Goal: Task Accomplishment & Management: Manage account settings

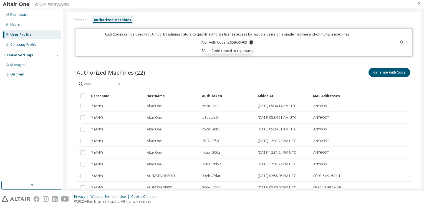
click at [32, 34] on div "User Profile" at bounding box center [31, 34] width 59 height 9
click at [75, 21] on div "Settings" at bounding box center [79, 20] width 13 height 4
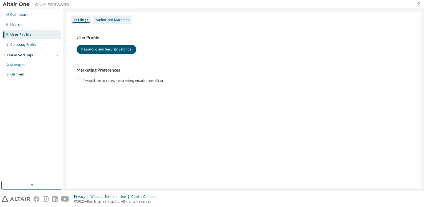
click at [122, 18] on div "Authorized Machines" at bounding box center [113, 20] width 34 height 4
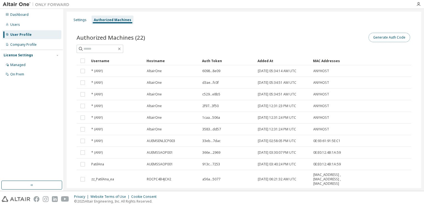
click at [389, 34] on button "Generate Auth Code" at bounding box center [389, 37] width 42 height 9
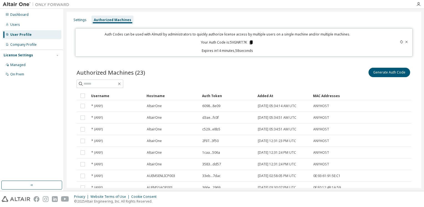
click at [250, 43] on icon at bounding box center [251, 42] width 3 height 4
drag, startPoint x: 73, startPoint y: 20, endPoint x: 71, endPoint y: 22, distance: 3.1
click at [73, 20] on div "Settings" at bounding box center [79, 20] width 17 height 9
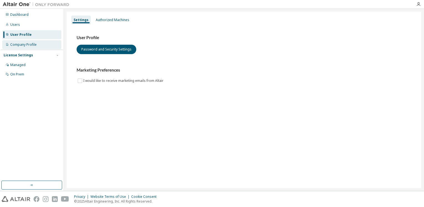
click at [30, 46] on div "Company Profile" at bounding box center [23, 44] width 26 height 4
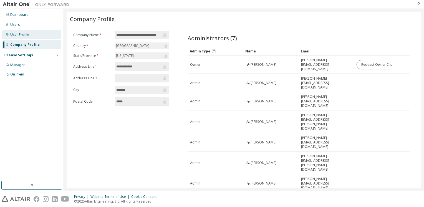
click at [26, 35] on div "User Profile" at bounding box center [19, 34] width 19 height 4
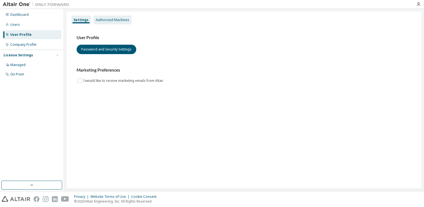
click at [117, 20] on div "Authorized Machines" at bounding box center [113, 20] width 34 height 4
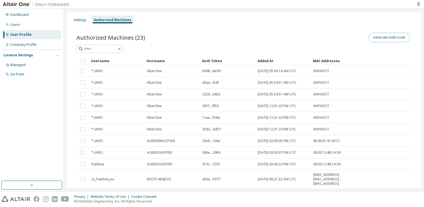
click at [393, 37] on button "Generate Auth Code" at bounding box center [389, 37] width 42 height 9
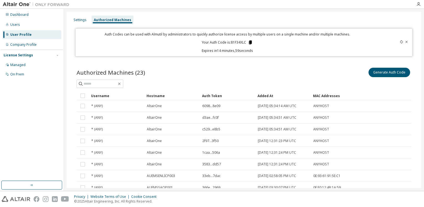
click at [250, 40] on icon at bounding box center [250, 42] width 3 height 4
click at [120, 20] on div "Authorized Machines" at bounding box center [112, 20] width 37 height 4
click at [384, 74] on button "Generate Auth Code" at bounding box center [389, 72] width 42 height 9
click at [397, 43] on div at bounding box center [392, 42] width 33 height 21
click at [400, 42] on icon at bounding box center [401, 41] width 3 height 3
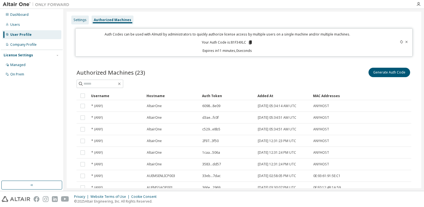
click at [79, 22] on div "Settings" at bounding box center [79, 20] width 13 height 4
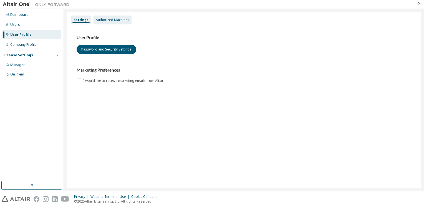
click at [119, 22] on div "Authorized Machines" at bounding box center [112, 20] width 38 height 9
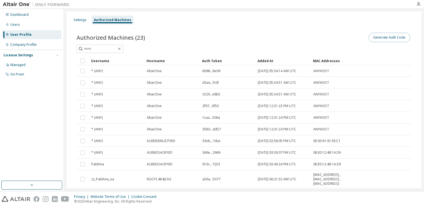
click at [399, 37] on button "Generate Auth Code" at bounding box center [389, 37] width 42 height 9
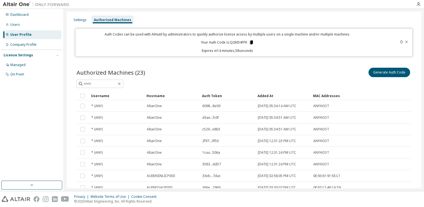
click at [251, 41] on icon at bounding box center [251, 42] width 3 height 4
click at [26, 63] on div "Managed" at bounding box center [31, 64] width 59 height 9
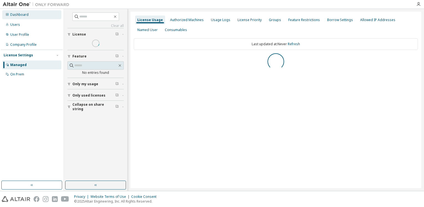
click at [24, 14] on div "Dashboard" at bounding box center [19, 14] width 18 height 4
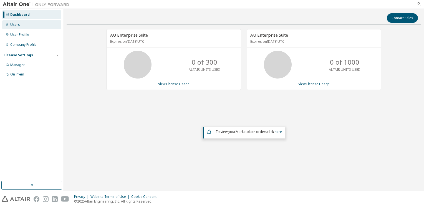
click at [28, 25] on div "Users" at bounding box center [31, 24] width 59 height 9
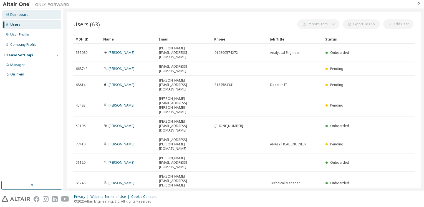
click at [28, 15] on div "Dashboard" at bounding box center [31, 14] width 59 height 9
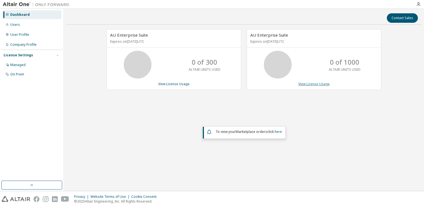
click at [307, 84] on link "View License Usage" at bounding box center [313, 84] width 31 height 5
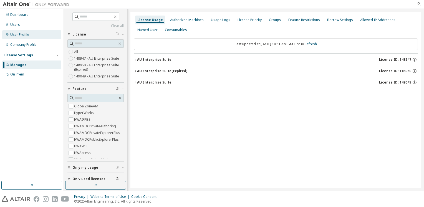
click at [25, 36] on div "User Profile" at bounding box center [19, 34] width 19 height 4
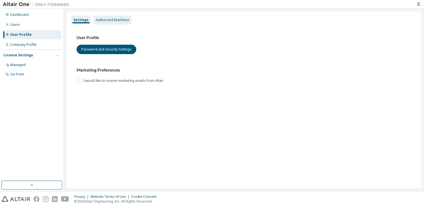
click at [111, 19] on div "Authorized Machines" at bounding box center [113, 20] width 34 height 4
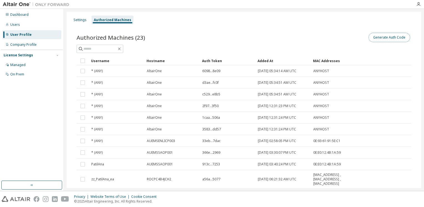
click at [400, 35] on button "Generate Auth Code" at bounding box center [389, 37] width 42 height 9
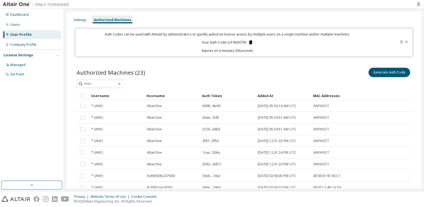
click at [249, 44] on icon at bounding box center [250, 42] width 3 height 4
click at [85, 21] on div "Settings" at bounding box center [79, 20] width 13 height 4
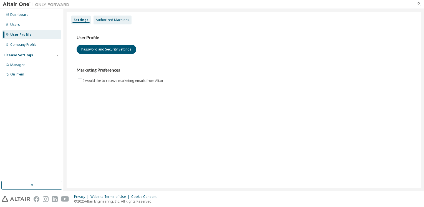
click at [113, 21] on div "Authorized Machines" at bounding box center [113, 20] width 34 height 4
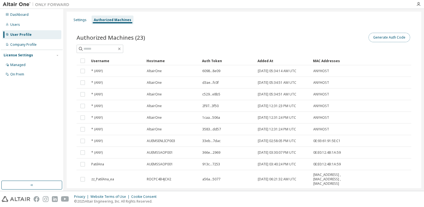
click at [392, 36] on button "Generate Auth Code" at bounding box center [389, 37] width 42 height 9
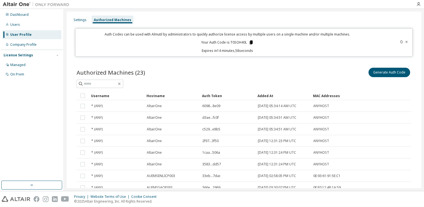
click at [249, 44] on icon at bounding box center [250, 42] width 5 height 5
click at [23, 12] on div "Dashboard" at bounding box center [31, 14] width 59 height 9
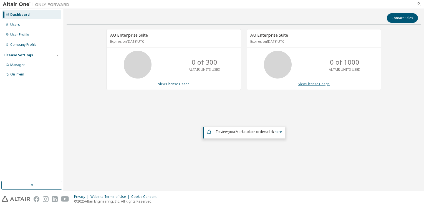
click at [305, 83] on link "View License Usage" at bounding box center [313, 84] width 31 height 5
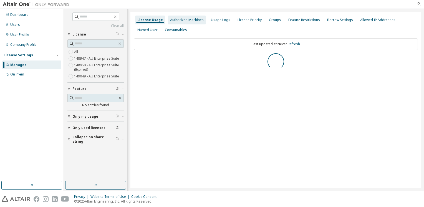
click at [184, 20] on div "Authorized Machines" at bounding box center [187, 20] width 34 height 4
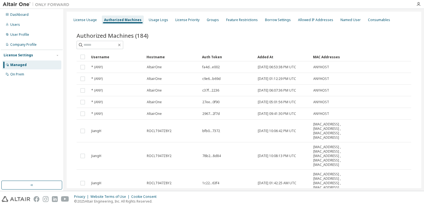
click at [123, 20] on div "Authorized Machines" at bounding box center [122, 20] width 37 height 4
click at [82, 18] on div "License Usage" at bounding box center [84, 20] width 23 height 4
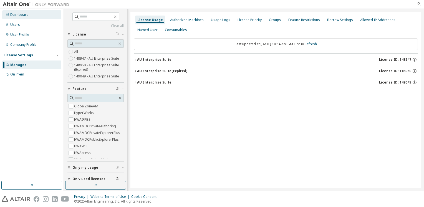
click at [30, 14] on div "Dashboard" at bounding box center [31, 14] width 59 height 9
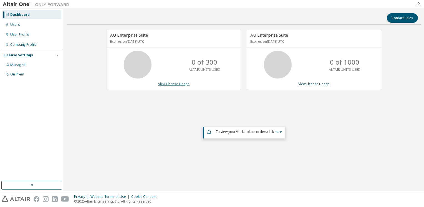
click at [175, 82] on link "View License Usage" at bounding box center [173, 84] width 31 height 5
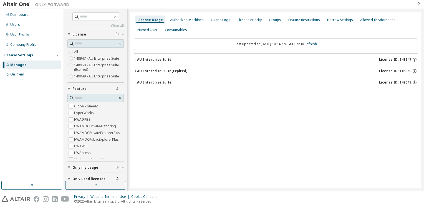
click at [146, 60] on div "AU Enterprise Suite" at bounding box center [154, 59] width 34 height 4
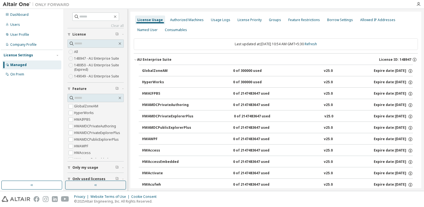
click at [146, 60] on div "AU Enterprise Suite" at bounding box center [154, 59] width 34 height 4
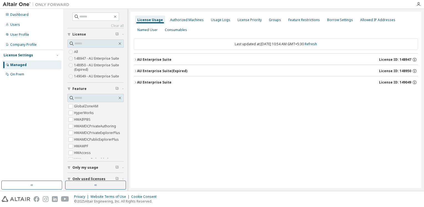
click at [146, 60] on div "AU Enterprise Suite" at bounding box center [154, 59] width 34 height 4
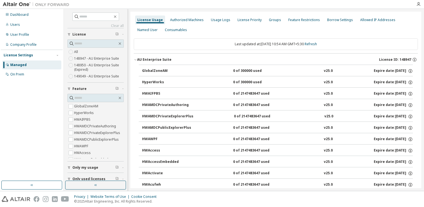
drag, startPoint x: 146, startPoint y: 60, endPoint x: 152, endPoint y: 60, distance: 6.4
click at [146, 60] on div "AU Enterprise Suite" at bounding box center [154, 59] width 34 height 4
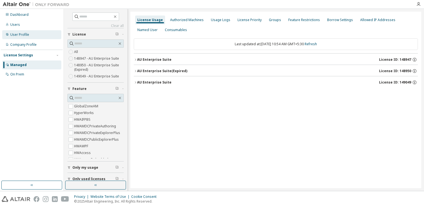
click at [18, 32] on div "User Profile" at bounding box center [31, 34] width 59 height 9
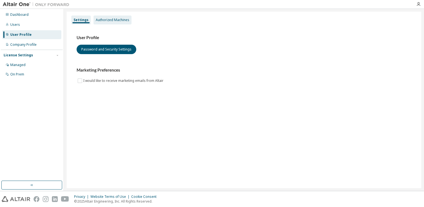
click at [123, 19] on div "Authorized Machines" at bounding box center [113, 20] width 34 height 4
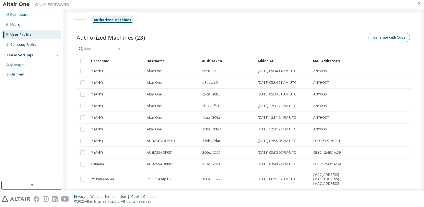
click at [388, 34] on button "Generate Auth Code" at bounding box center [389, 37] width 42 height 9
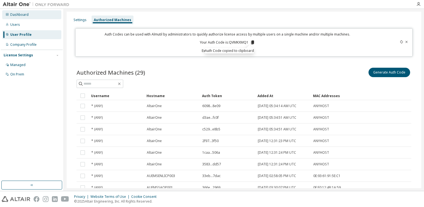
click at [27, 18] on div "Dashboard" at bounding box center [31, 14] width 59 height 9
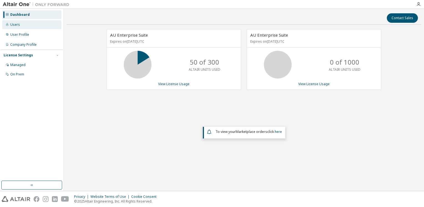
click at [22, 24] on div "Users" at bounding box center [31, 24] width 59 height 9
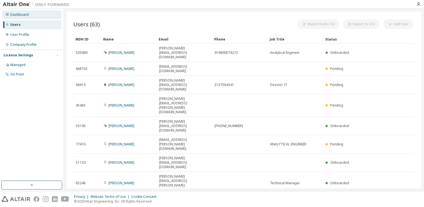
click at [23, 14] on div "Dashboard" at bounding box center [19, 14] width 18 height 4
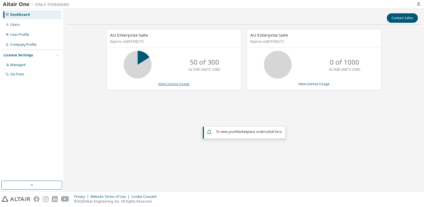
click at [175, 82] on link "View License Usage" at bounding box center [173, 84] width 31 height 5
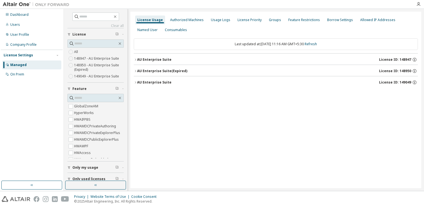
click at [168, 62] on div "AU Enterprise Suite" at bounding box center [154, 59] width 34 height 4
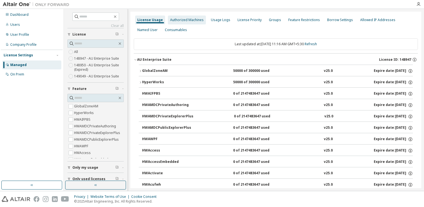
click at [184, 17] on div "Authorized Machines" at bounding box center [187, 20] width 38 height 9
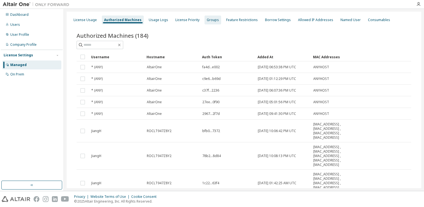
click at [212, 20] on div "Groups" at bounding box center [213, 20] width 12 height 4
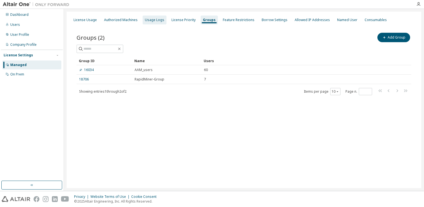
click at [159, 22] on div "Usage Logs" at bounding box center [154, 20] width 19 height 4
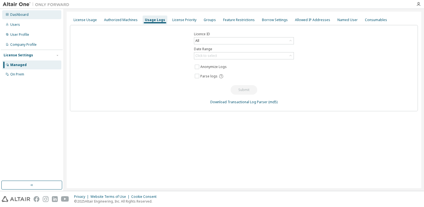
click at [21, 14] on div "Dashboard" at bounding box center [19, 14] width 18 height 4
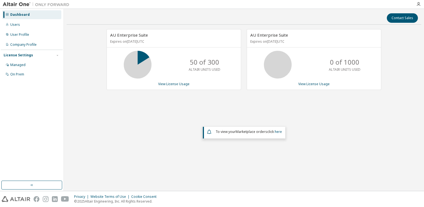
click at [210, 65] on p "50 of 300" at bounding box center [204, 61] width 29 height 9
click at [181, 85] on link "View License Usage" at bounding box center [173, 84] width 31 height 5
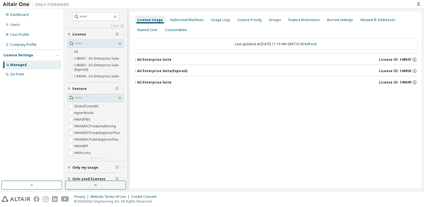
click at [135, 82] on icon "button" at bounding box center [135, 82] width 3 height 3
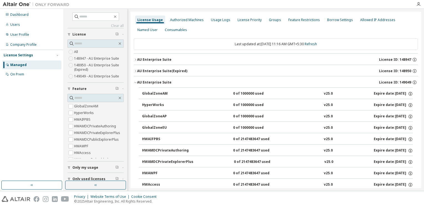
click at [155, 81] on div "AU Enterprise Suite" at bounding box center [154, 82] width 34 height 4
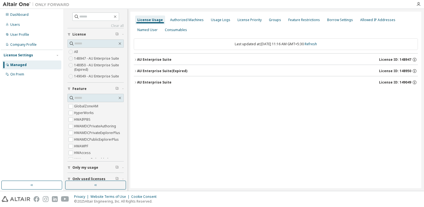
click at [158, 70] on div "AU Enterprise Suite (Expired)" at bounding box center [162, 71] width 50 height 4
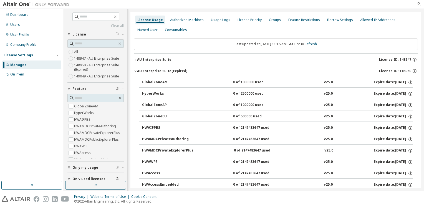
drag, startPoint x: 158, startPoint y: 70, endPoint x: 159, endPoint y: 67, distance: 3.0
click at [158, 70] on div "AU Enterprise Suite (Expired)" at bounding box center [162, 71] width 50 height 4
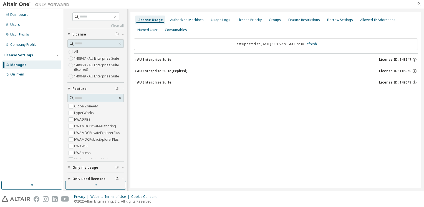
click at [161, 58] on div "AU Enterprise Suite" at bounding box center [154, 59] width 34 height 4
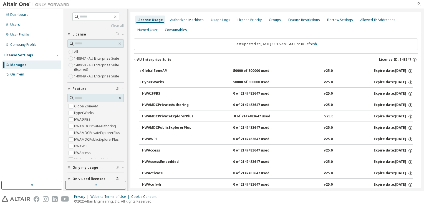
click at [139, 69] on icon "button" at bounding box center [140, 70] width 3 height 3
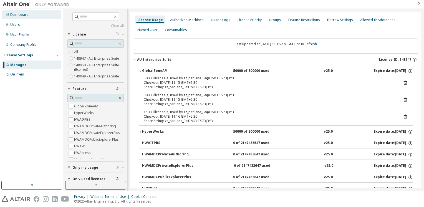
click at [27, 14] on div "Dashboard" at bounding box center [31, 14] width 59 height 9
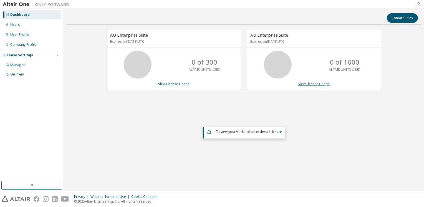
click at [320, 84] on link "View License Usage" at bounding box center [313, 84] width 31 height 5
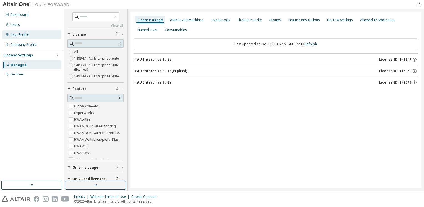
click at [19, 33] on div "User Profile" at bounding box center [19, 34] width 19 height 4
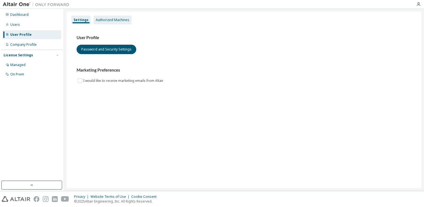
click at [116, 18] on div "Authorized Machines" at bounding box center [113, 20] width 34 height 4
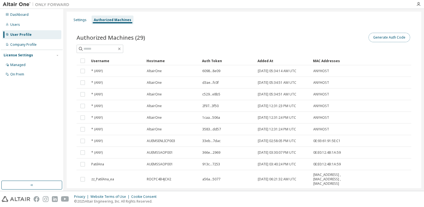
click at [391, 37] on button "Generate Auth Code" at bounding box center [389, 37] width 42 height 9
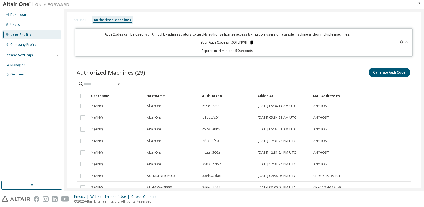
click at [251, 42] on icon at bounding box center [251, 42] width 3 height 4
